Goal: Task Accomplishment & Management: Use online tool/utility

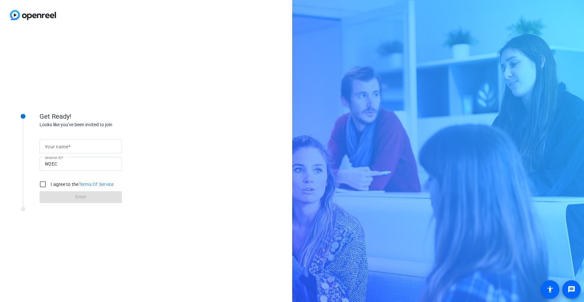
click at [68, 148] on span at bounding box center [69, 146] width 2 height 5
click at [68, 148] on input "Your name" at bounding box center [81, 146] width 72 height 8
type input "s"
type input "Sister [PERSON_NAME]"
click at [43, 183] on input "I agree to the Terms Of Service" at bounding box center [42, 184] width 13 height 13
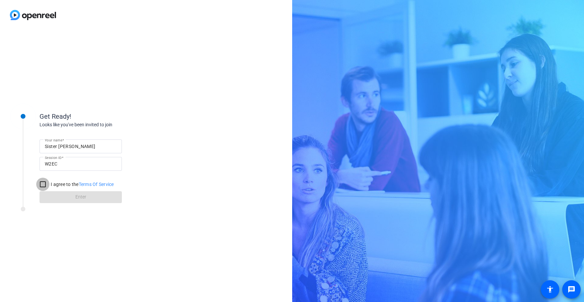
checkbox input "true"
click at [106, 197] on span at bounding box center [81, 197] width 82 height 16
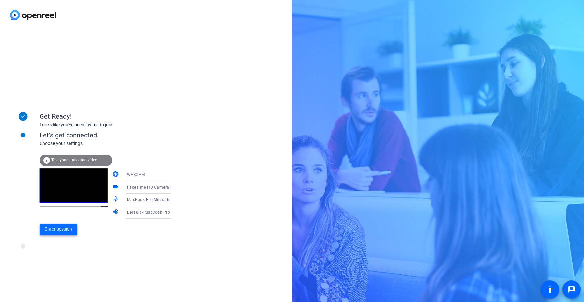
click at [63, 229] on span "Enter session" at bounding box center [58, 229] width 27 height 7
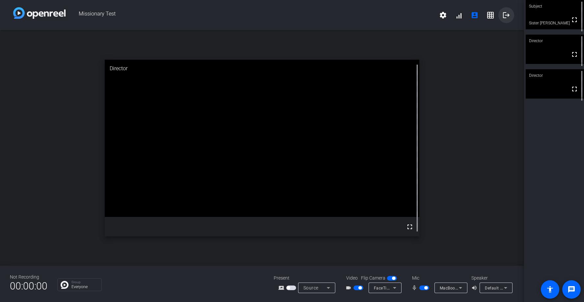
click at [506, 16] on mat-icon "logout" at bounding box center [506, 15] width 8 height 8
